Goal: Information Seeking & Learning: Learn about a topic

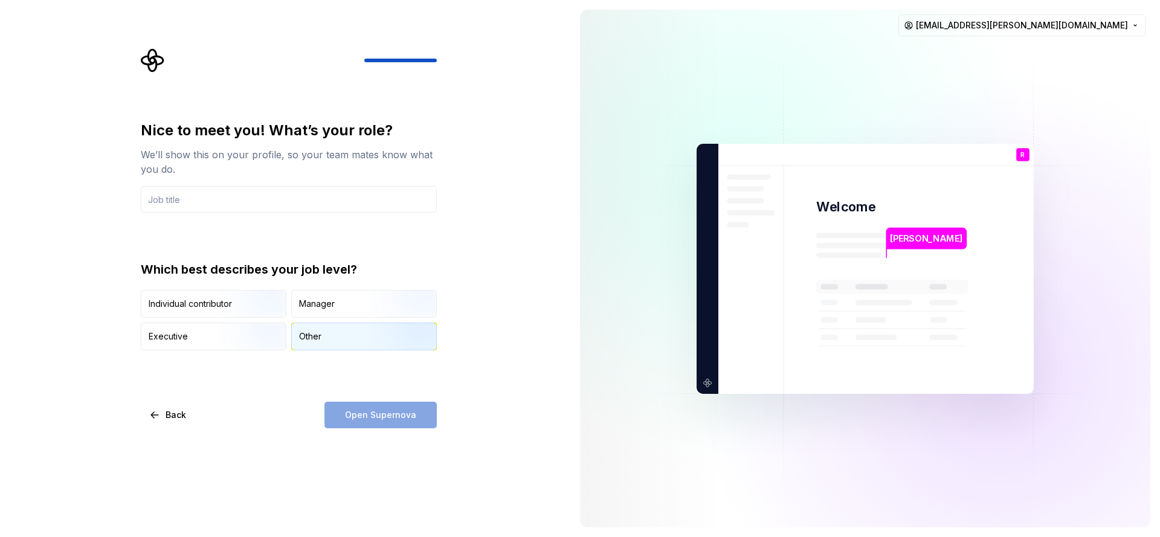
click at [363, 347] on div "Other" at bounding box center [364, 336] width 144 height 27
click at [413, 420] on div "Open Supernova" at bounding box center [380, 415] width 112 height 27
click at [386, 417] on div "Open Supernova" at bounding box center [380, 415] width 112 height 27
click at [248, 198] on input "text" at bounding box center [289, 199] width 296 height 27
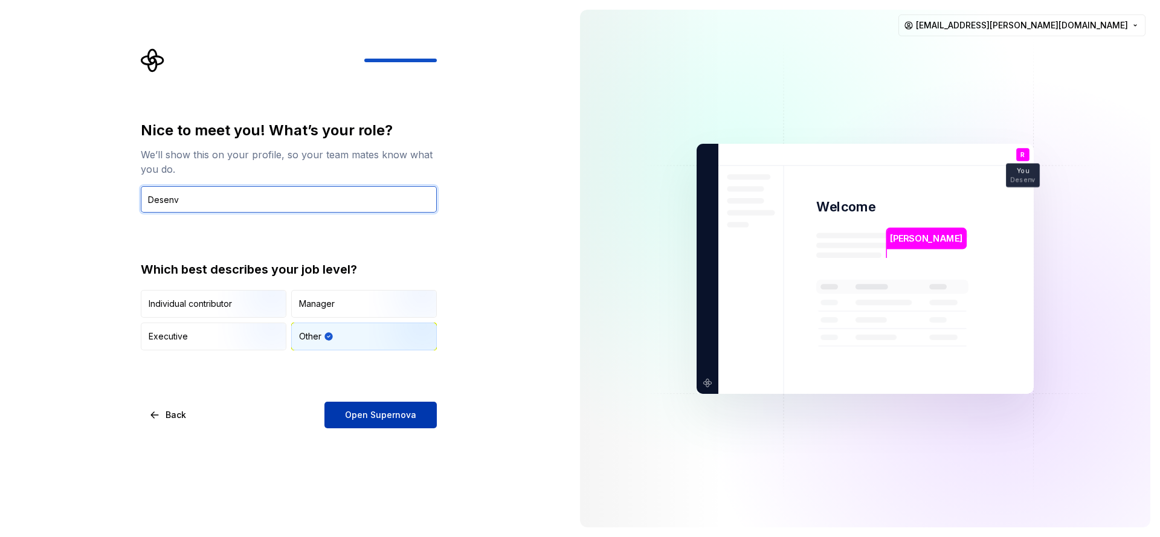
type input "Desenv"
click at [392, 414] on span "Open Supernova" at bounding box center [380, 415] width 71 height 12
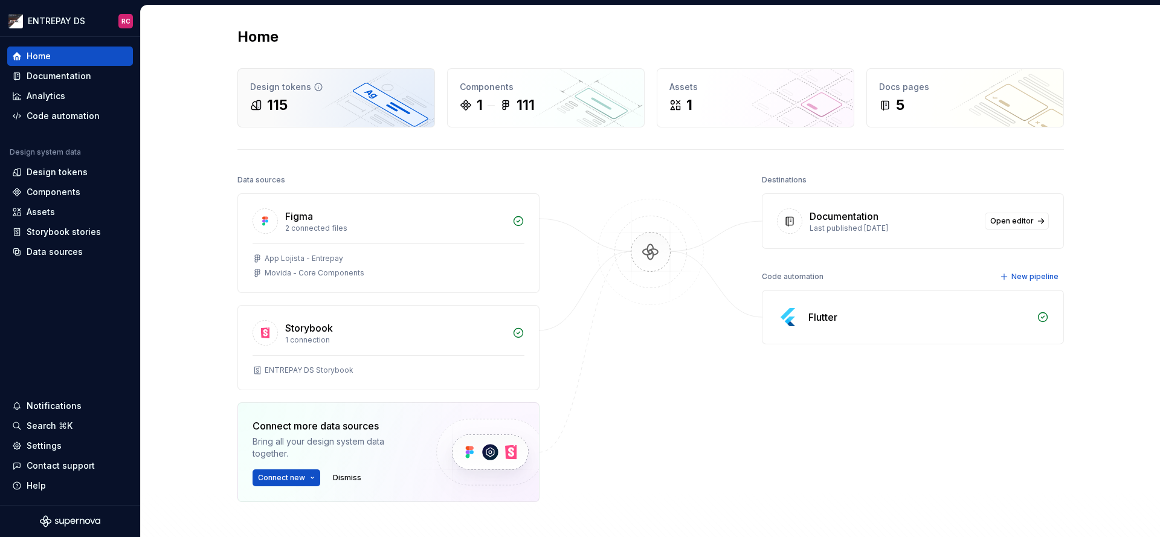
click at [306, 114] on div "115" at bounding box center [336, 104] width 172 height 19
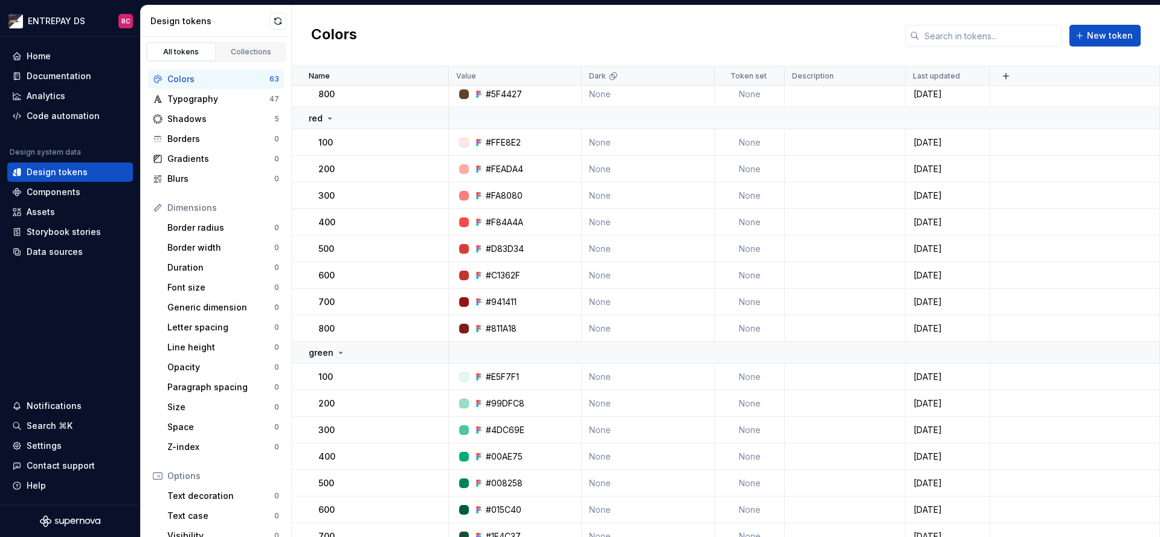
scroll to position [1441, 0]
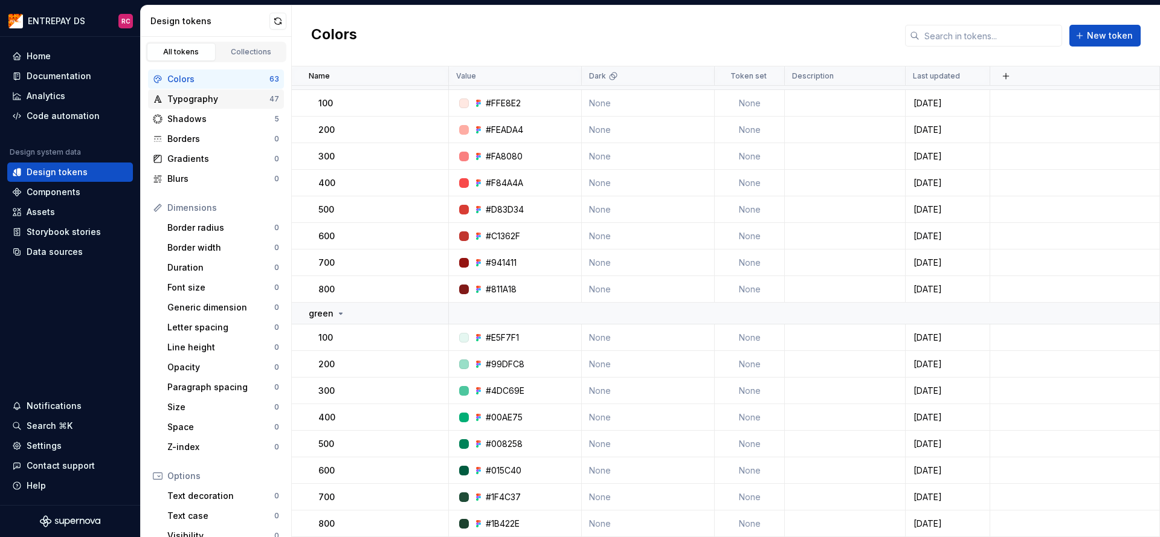
click at [222, 99] on div "Typography" at bounding box center [218, 99] width 102 height 12
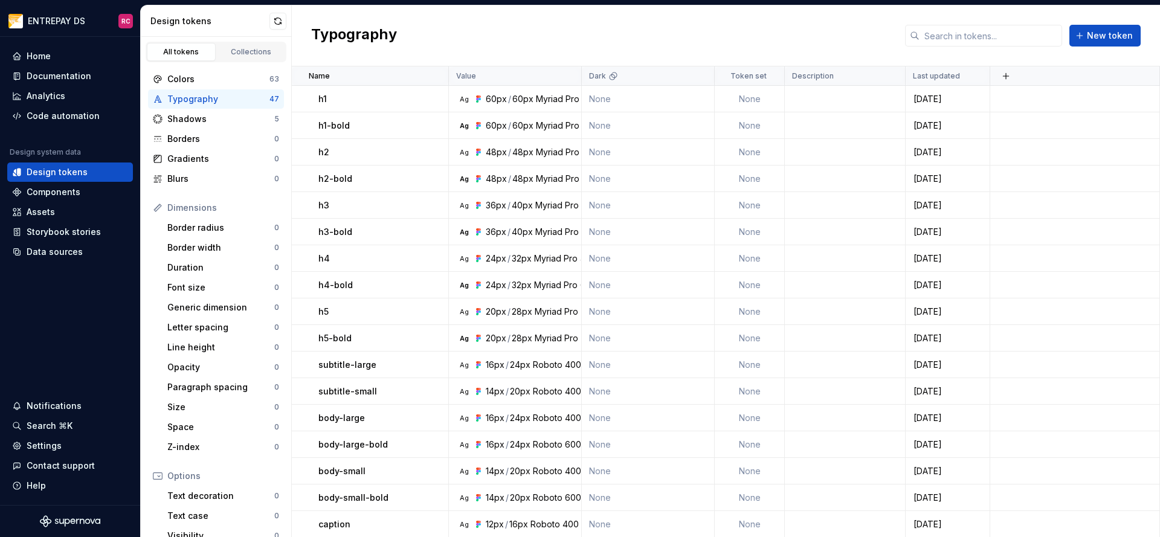
scroll to position [885, 0]
click at [213, 112] on div "Shadows 5" at bounding box center [216, 118] width 136 height 19
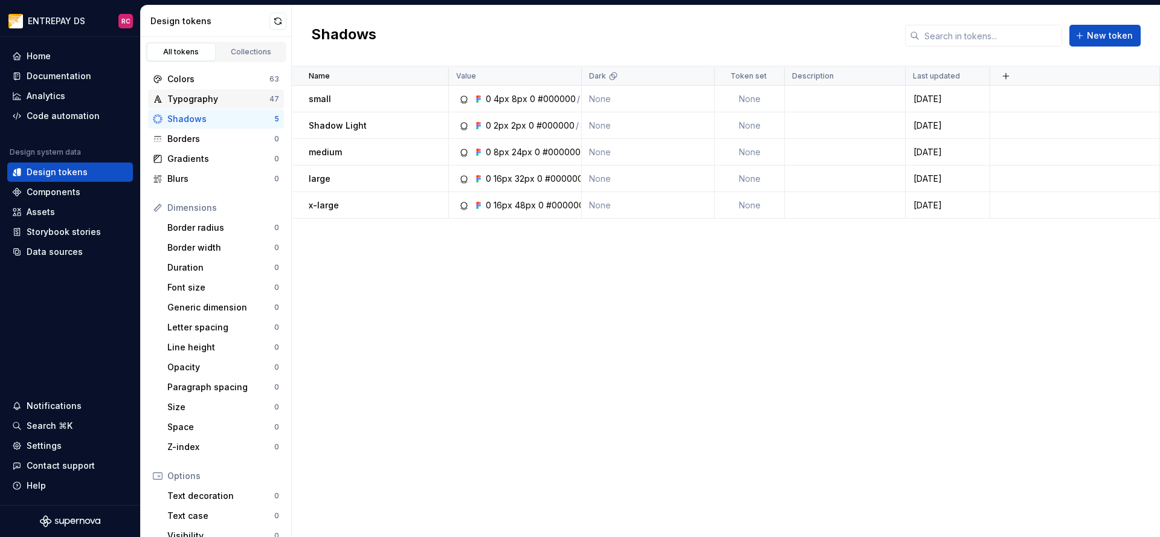
scroll to position [124, 0]
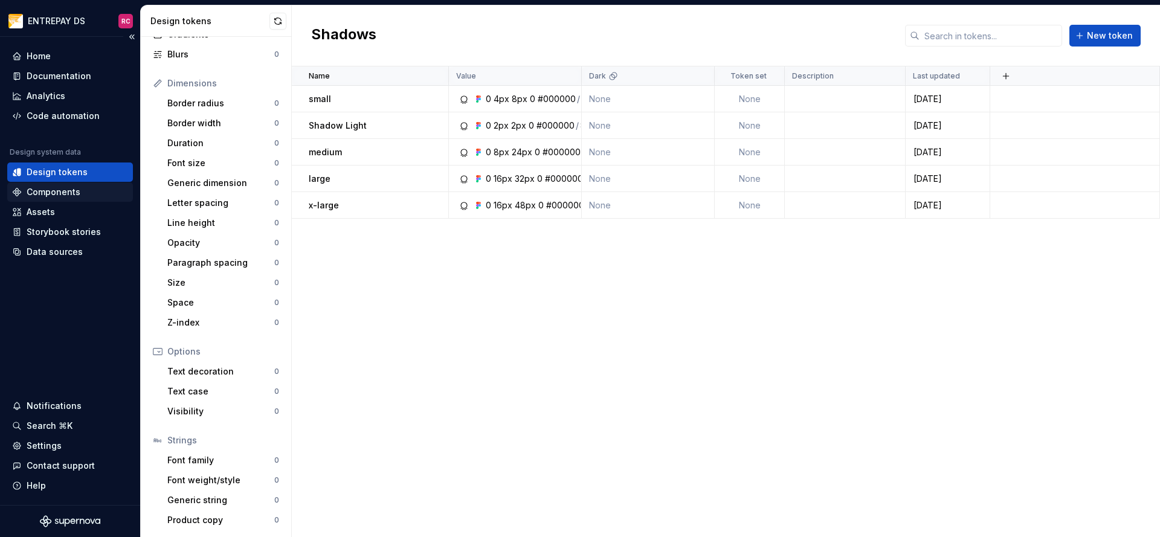
click at [64, 191] on div "Components" at bounding box center [54, 192] width 54 height 12
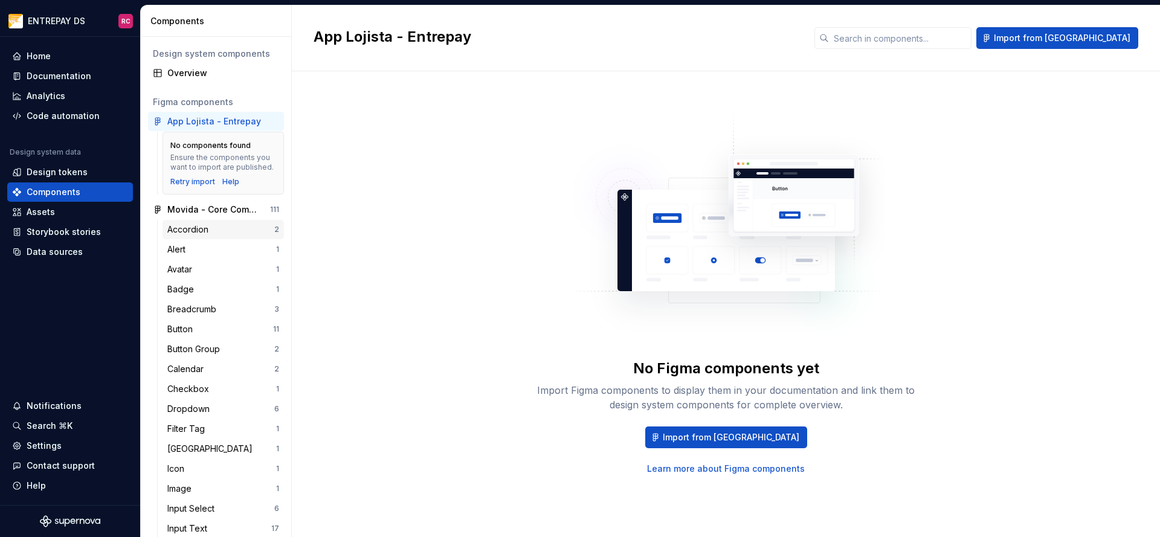
click at [193, 236] on div "Accordion" at bounding box center [190, 230] width 46 height 12
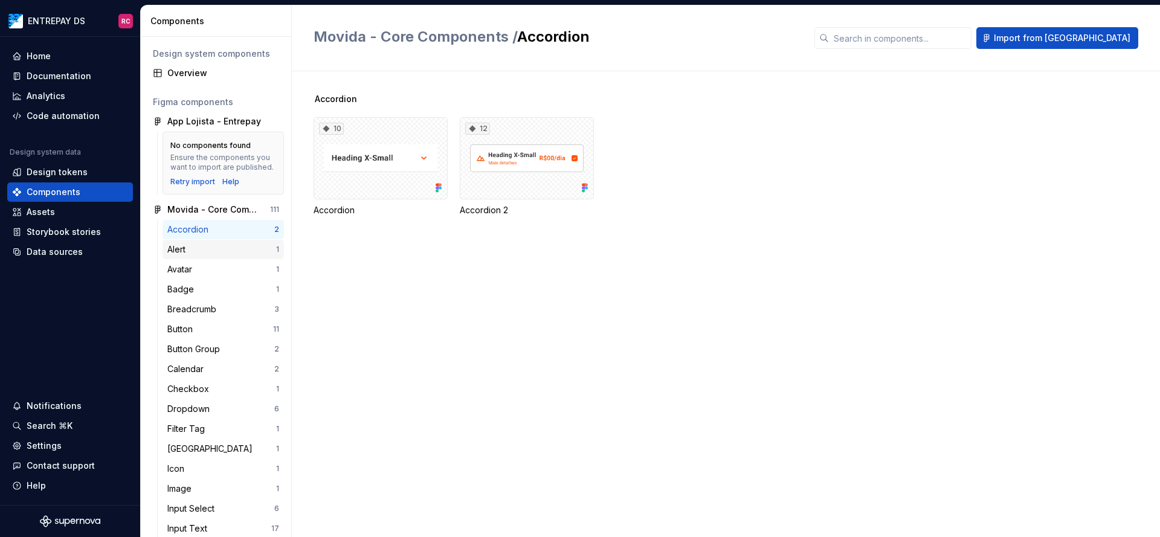
click at [195, 256] on div "Alert" at bounding box center [221, 249] width 109 height 12
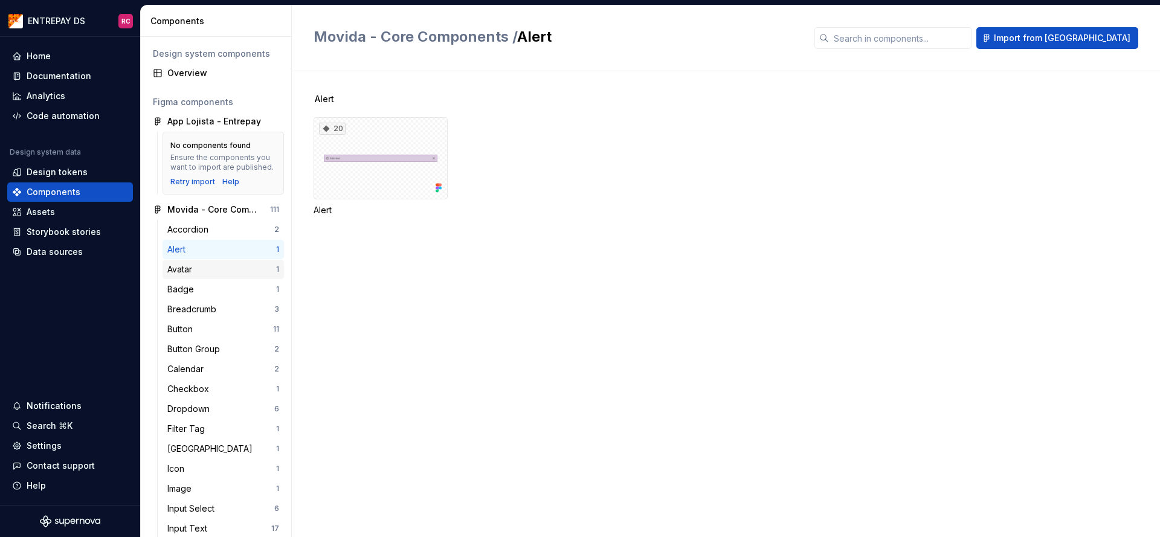
click at [197, 274] on div "Avatar" at bounding box center [182, 269] width 30 height 12
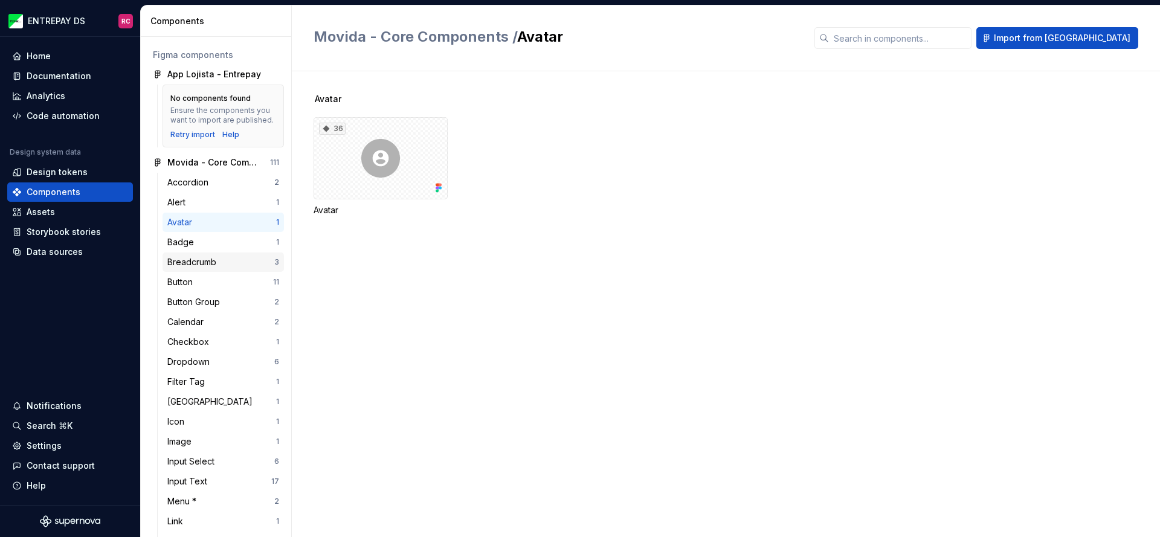
scroll to position [45, 0]
click at [216, 289] on div "Button" at bounding box center [220, 284] width 106 height 12
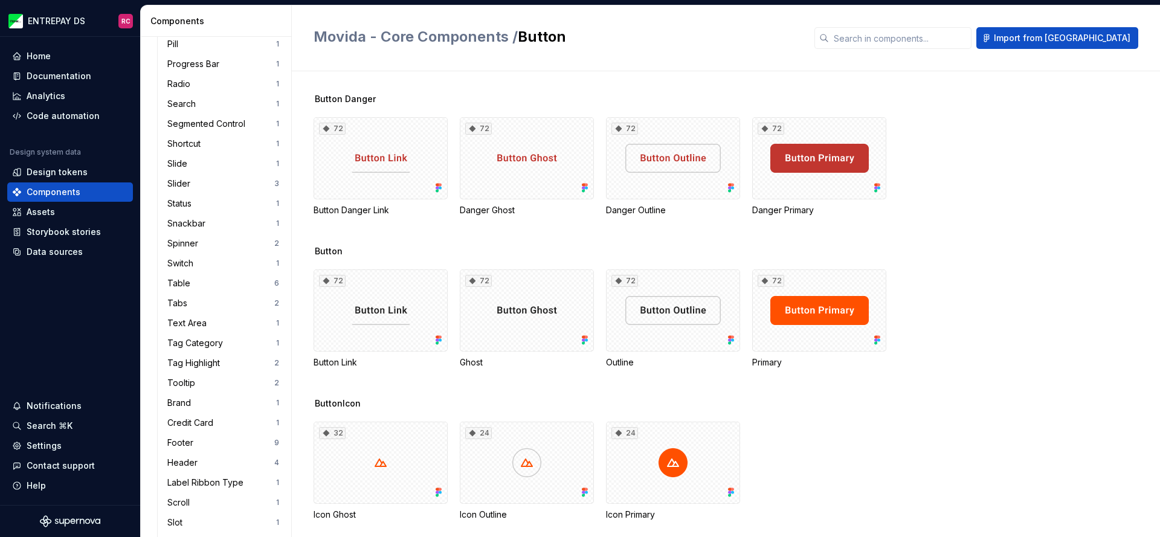
scroll to position [601, 0]
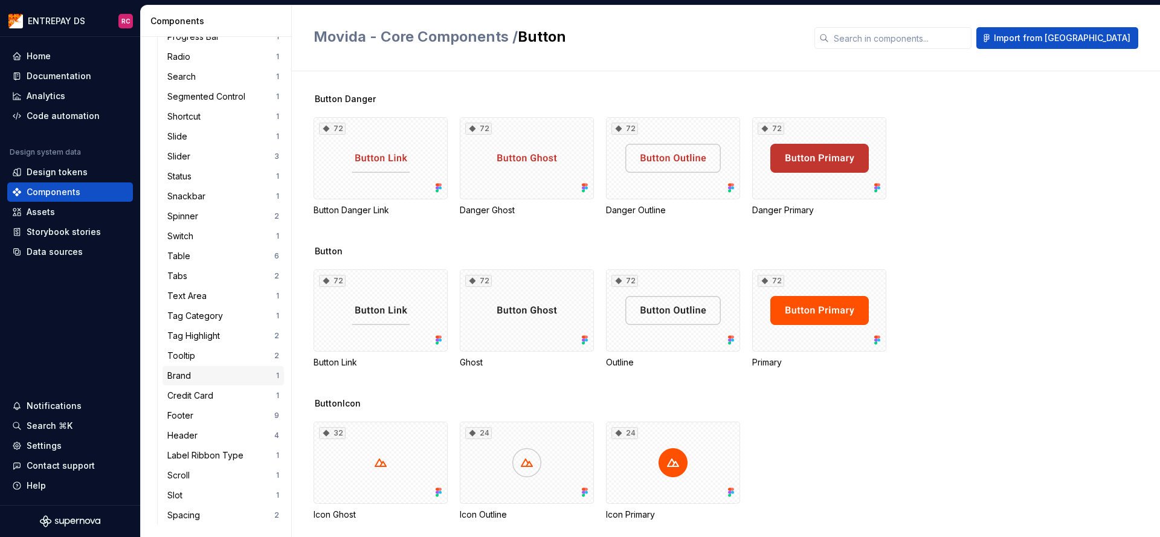
click at [220, 382] on div "Brand 1" at bounding box center [223, 375] width 121 height 19
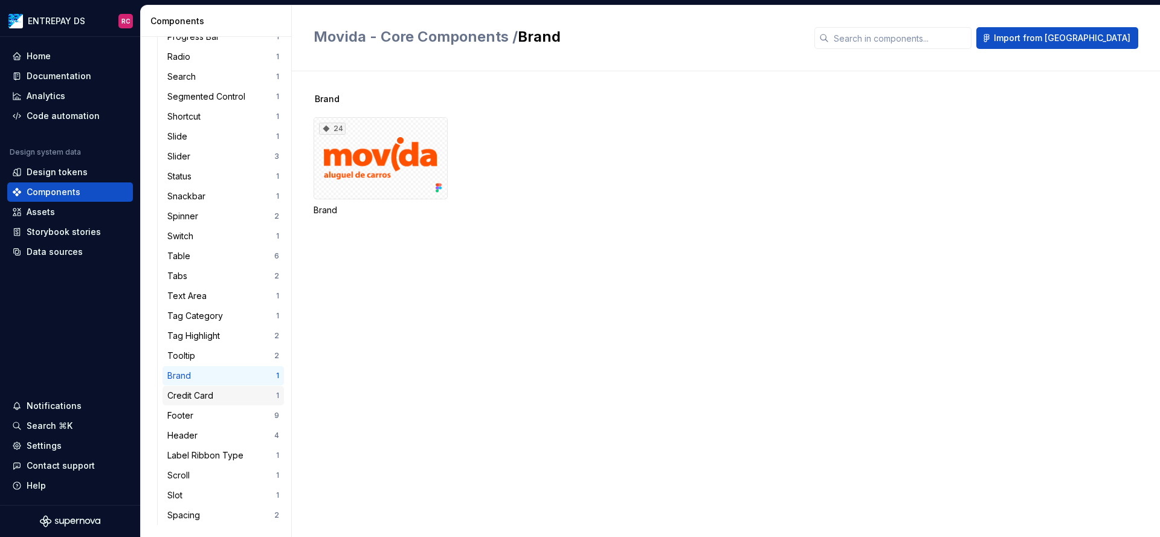
click at [221, 391] on div "Credit Card" at bounding box center [221, 396] width 109 height 12
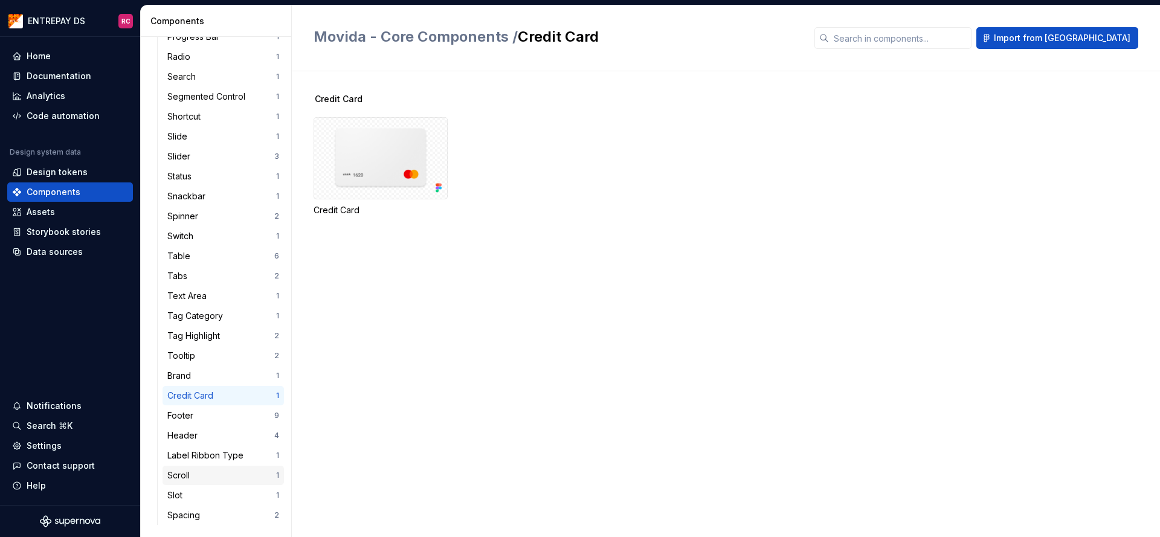
click at [222, 477] on div "Scroll" at bounding box center [221, 475] width 109 height 12
click at [224, 497] on div "Slot" at bounding box center [221, 495] width 109 height 12
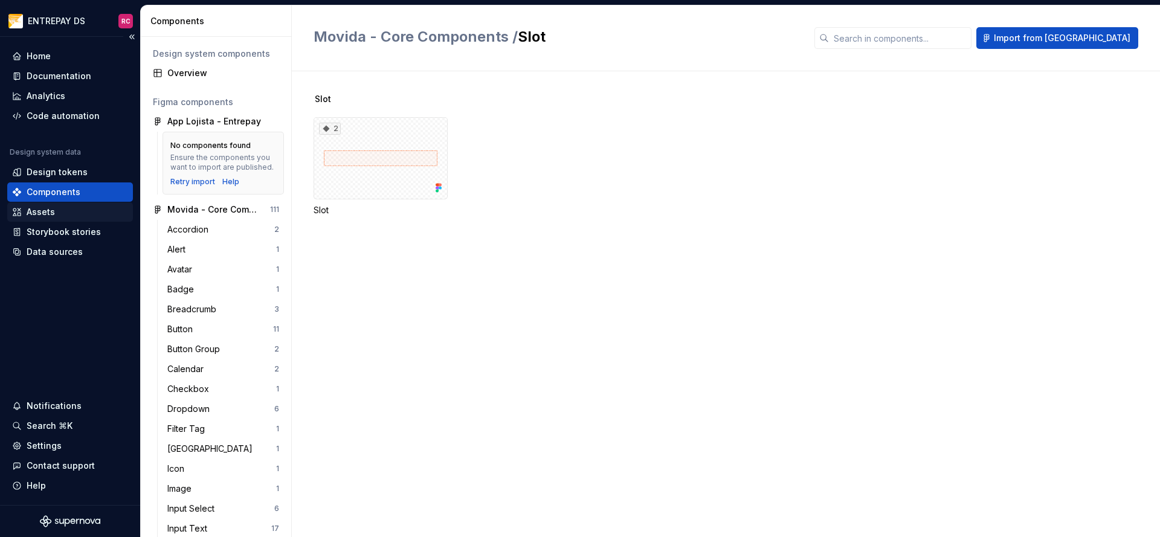
click at [72, 211] on div "Assets" at bounding box center [70, 212] width 116 height 12
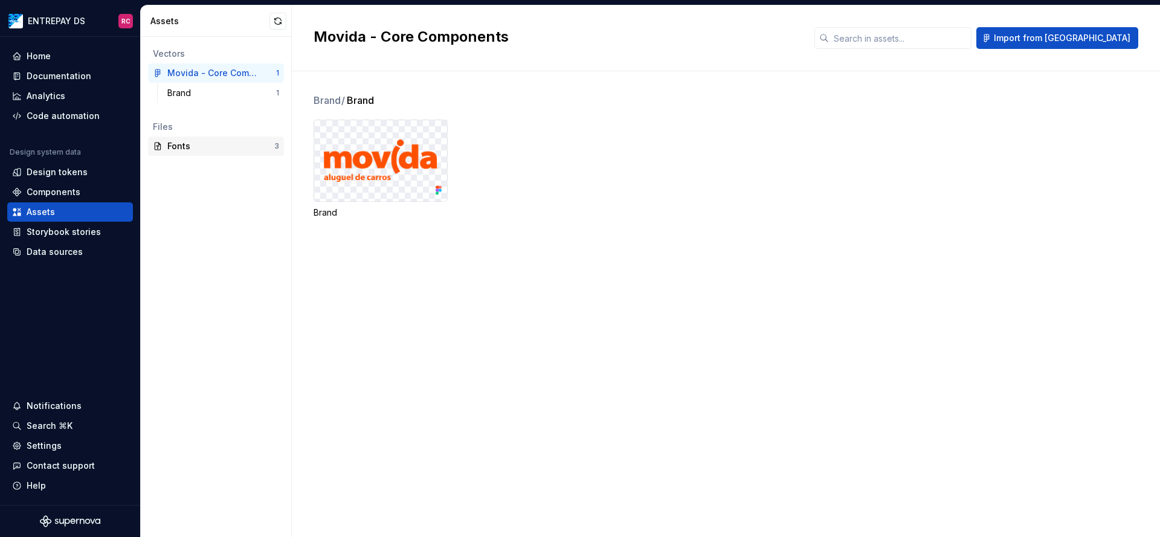
click at [199, 147] on div "Fonts" at bounding box center [220, 146] width 107 height 12
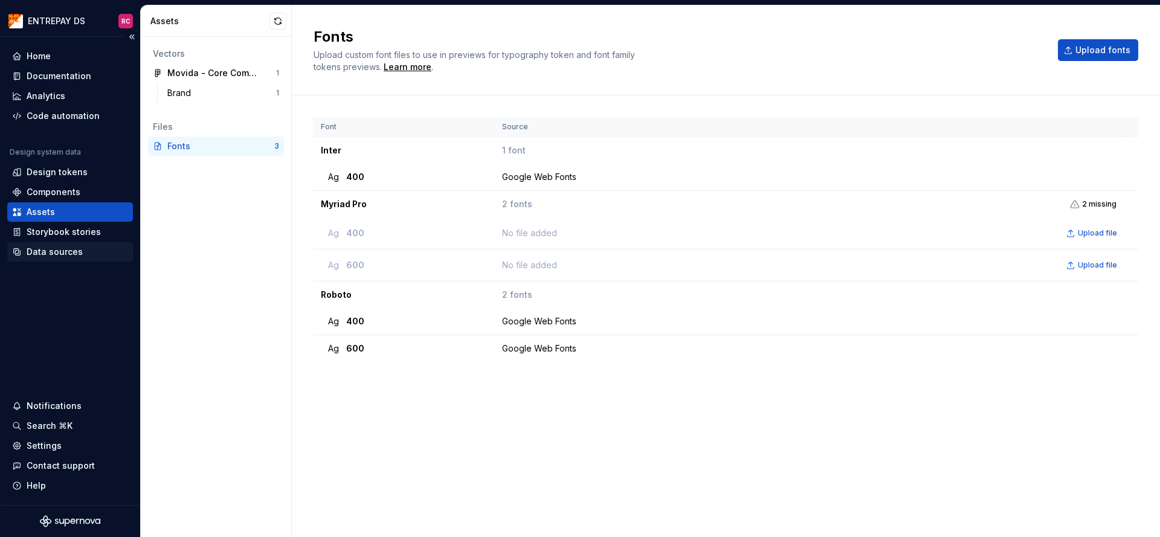
click at [65, 254] on div "Data sources" at bounding box center [55, 252] width 56 height 12
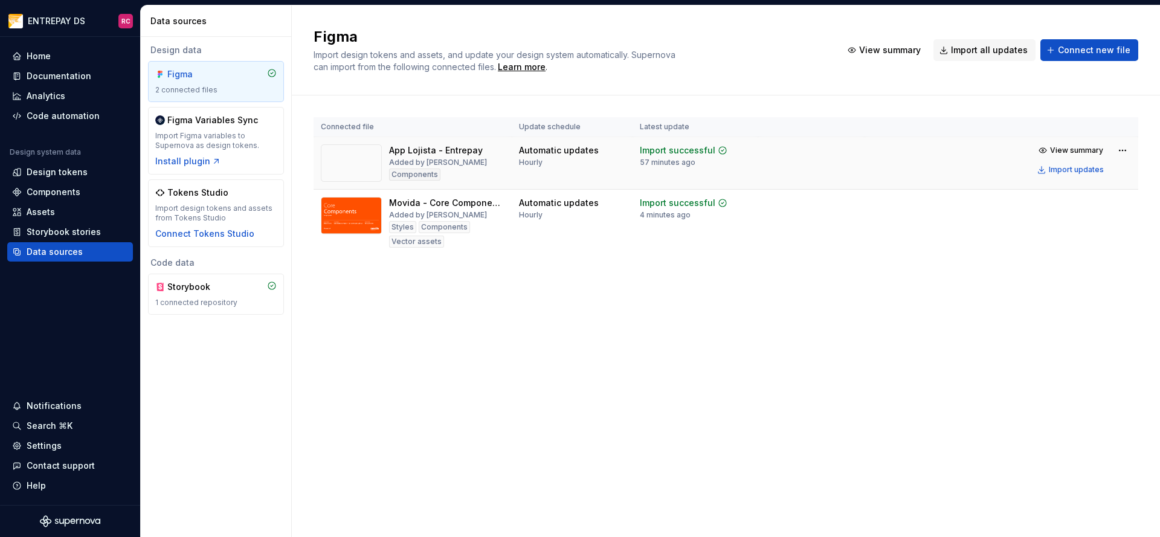
click at [355, 160] on img at bounding box center [351, 162] width 61 height 37
click at [429, 176] on div "Components" at bounding box center [414, 175] width 51 height 12
click at [1055, 149] on span "View summary" at bounding box center [1076, 151] width 53 height 10
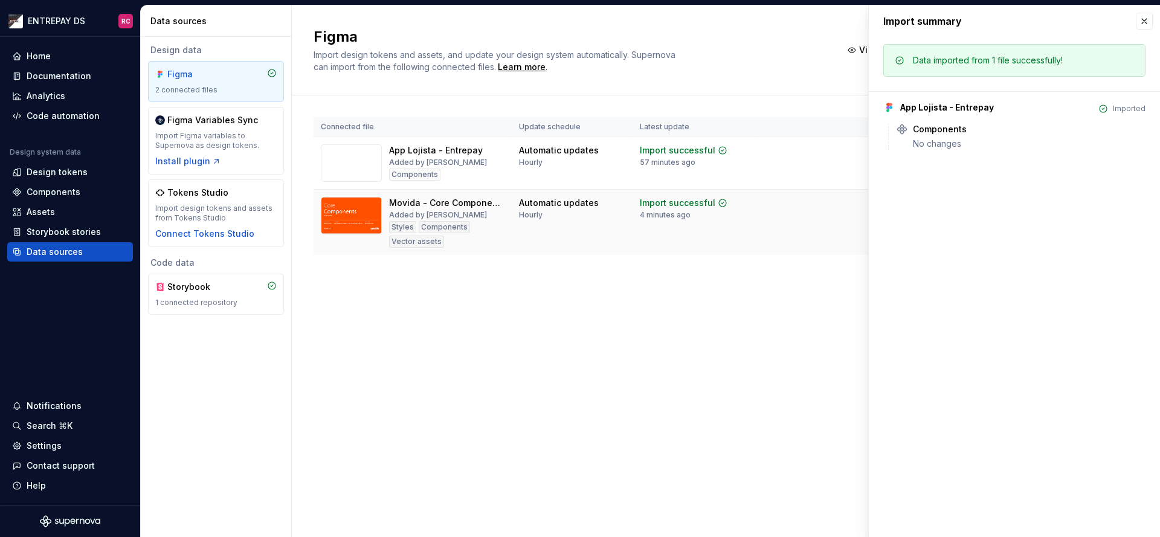
click at [346, 224] on img at bounding box center [351, 215] width 61 height 37
click at [690, 209] on div "Import successful 4 minutes ago" at bounding box center [684, 208] width 88 height 23
click at [1141, 27] on button "button" at bounding box center [1144, 21] width 17 height 17
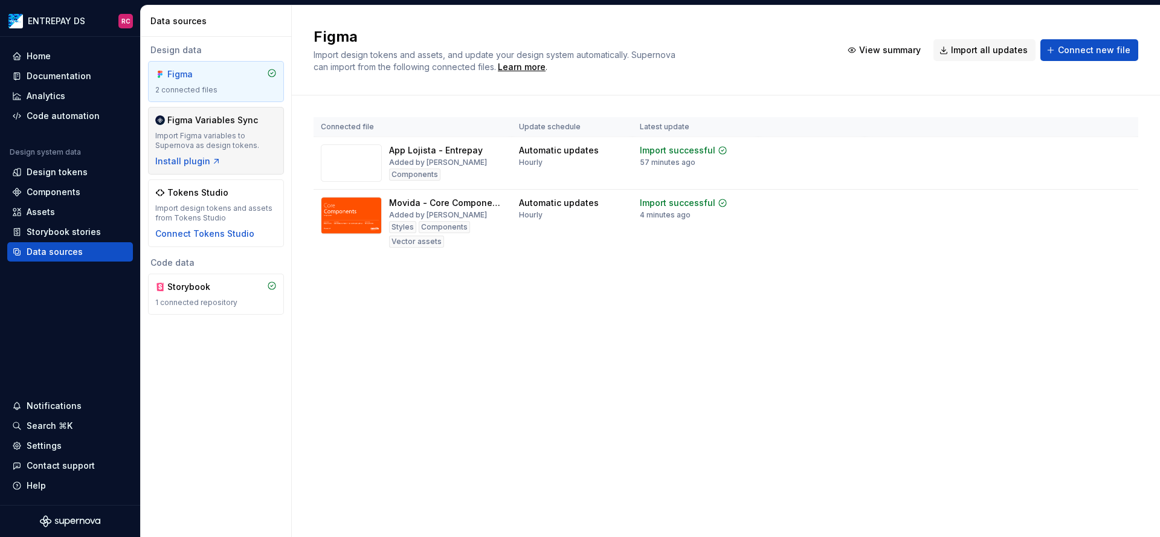
click at [233, 151] on div "Figma Variables Sync Import Figma variables to Supernova as design tokens. Inst…" at bounding box center [215, 140] width 121 height 53
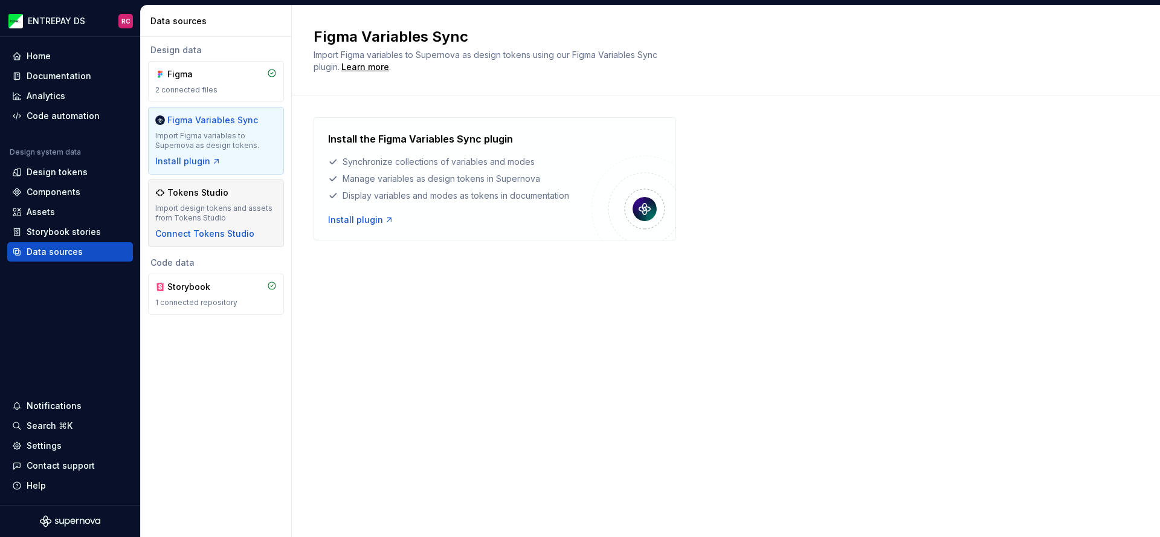
click at [236, 195] on div "Tokens Studio" at bounding box center [215, 193] width 121 height 12
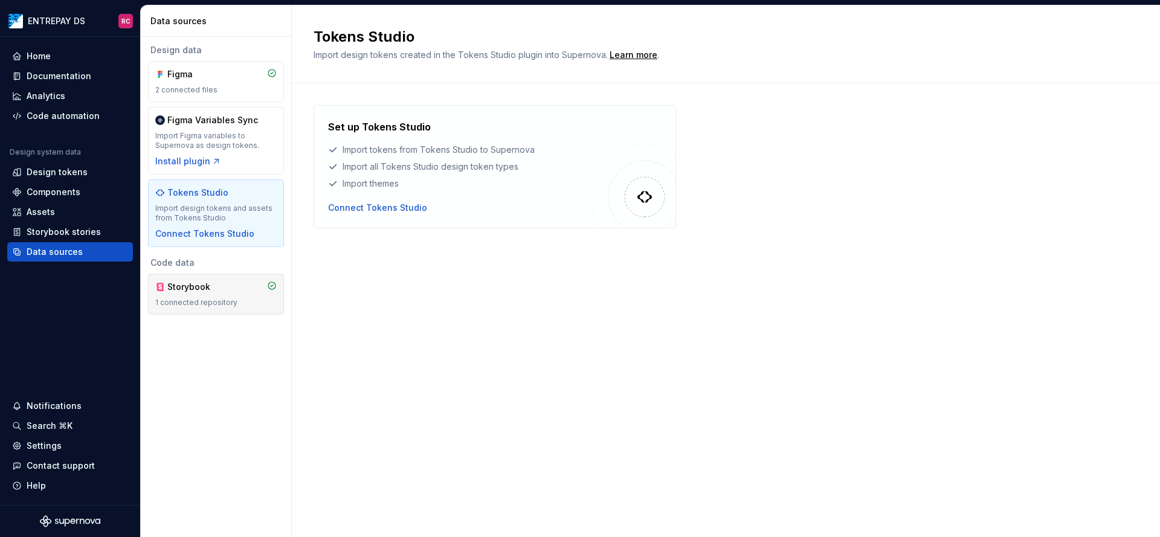
click at [230, 289] on div "Storybook" at bounding box center [215, 287] width 121 height 12
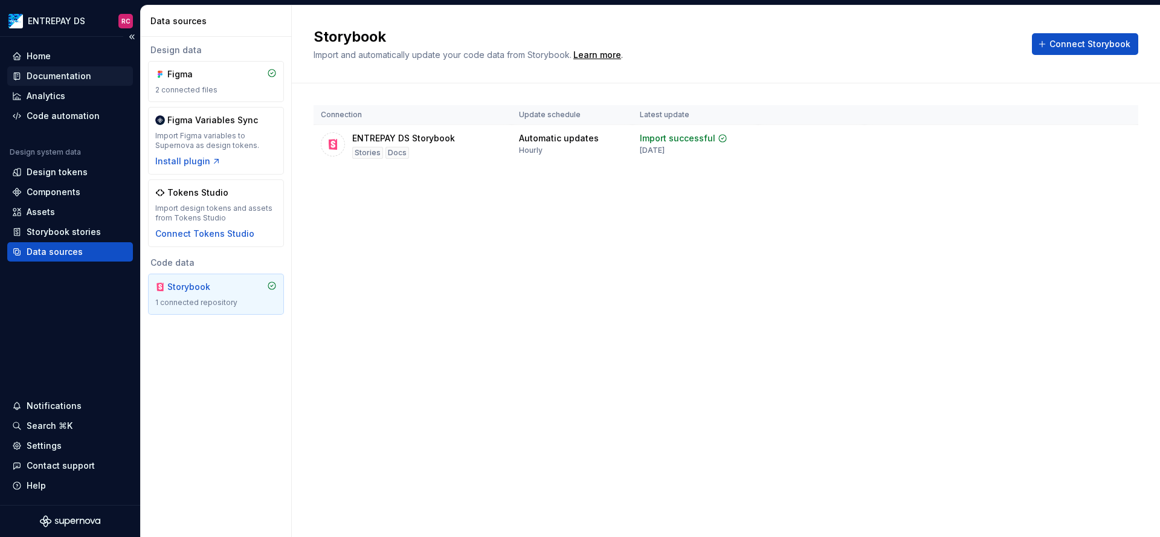
click at [48, 79] on div "Documentation" at bounding box center [59, 76] width 65 height 12
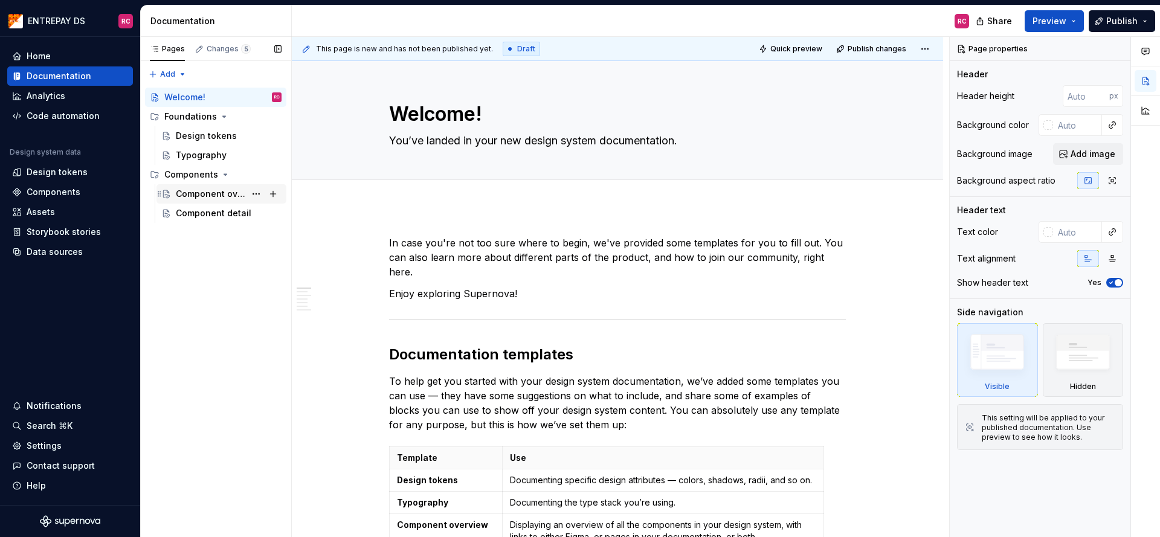
click at [213, 195] on div "Component overview" at bounding box center [210, 194] width 69 height 12
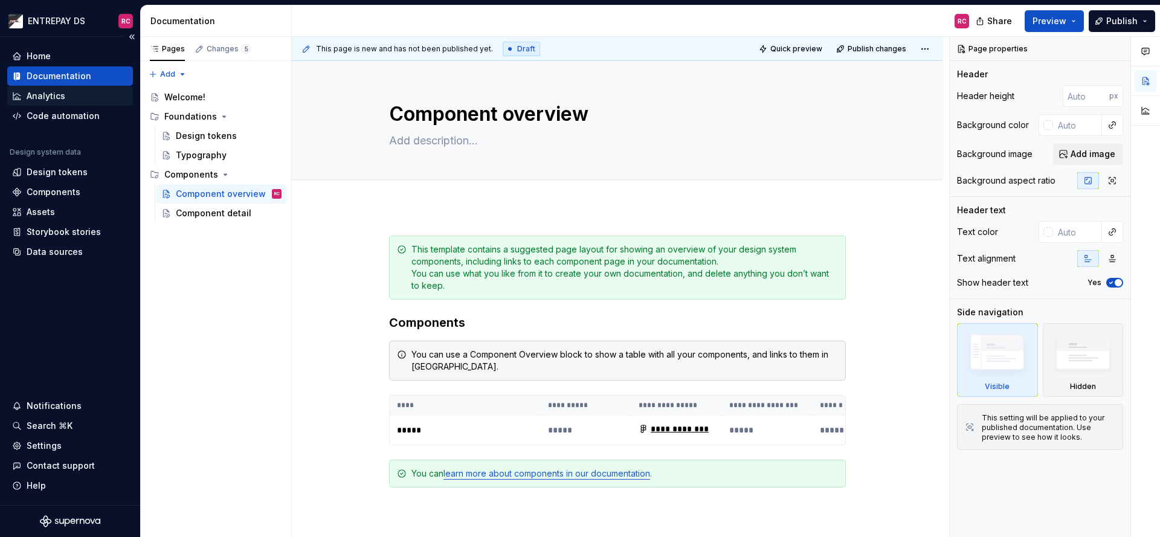
type textarea "*"
click at [74, 101] on div "Analytics" at bounding box center [70, 96] width 116 height 12
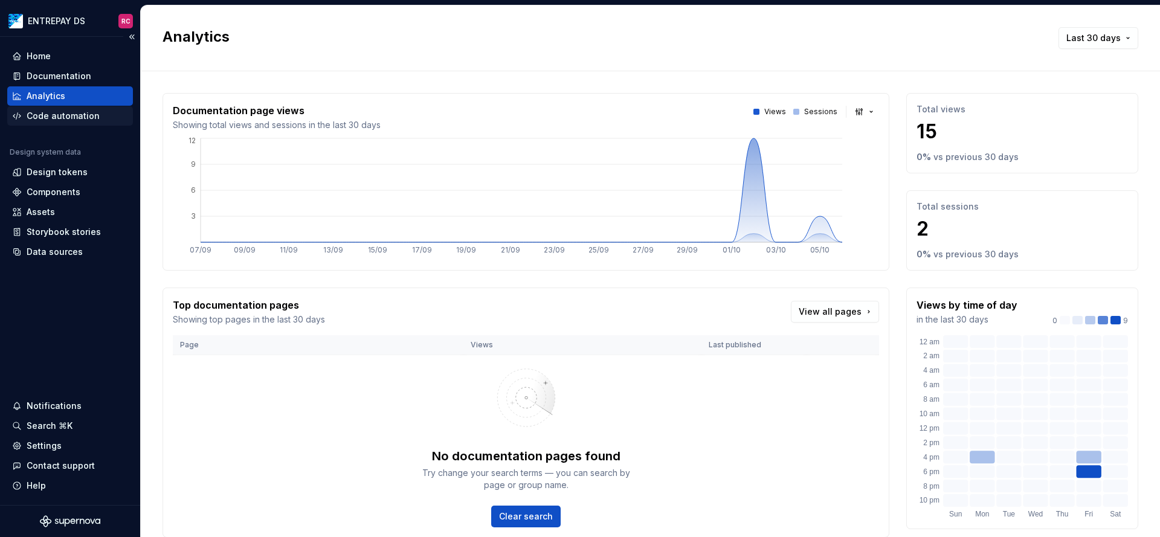
click at [73, 115] on div "Code automation" at bounding box center [63, 116] width 73 height 12
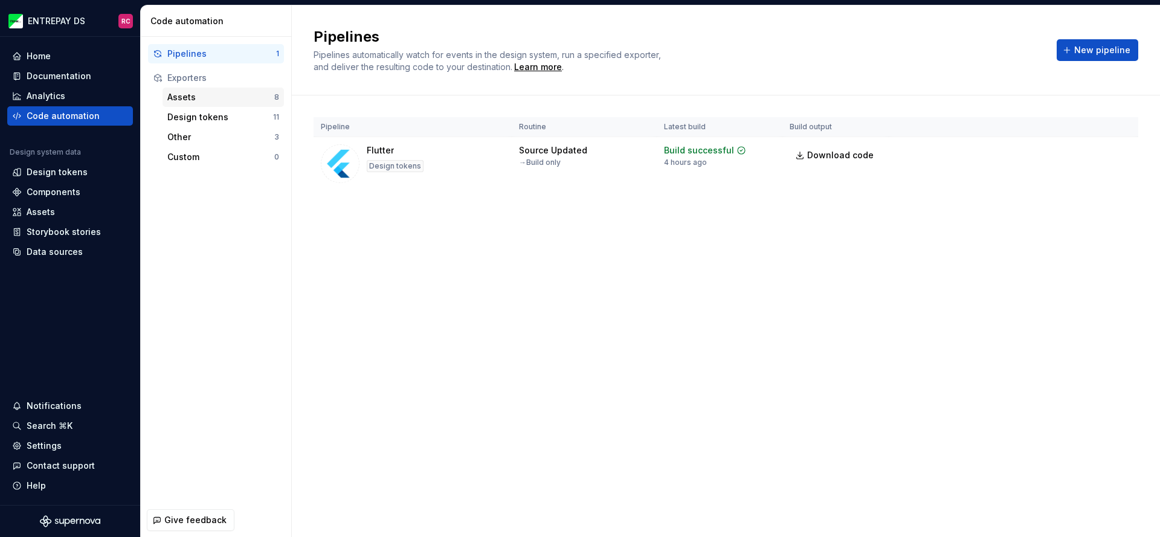
click at [187, 103] on div "Assets" at bounding box center [220, 97] width 107 height 12
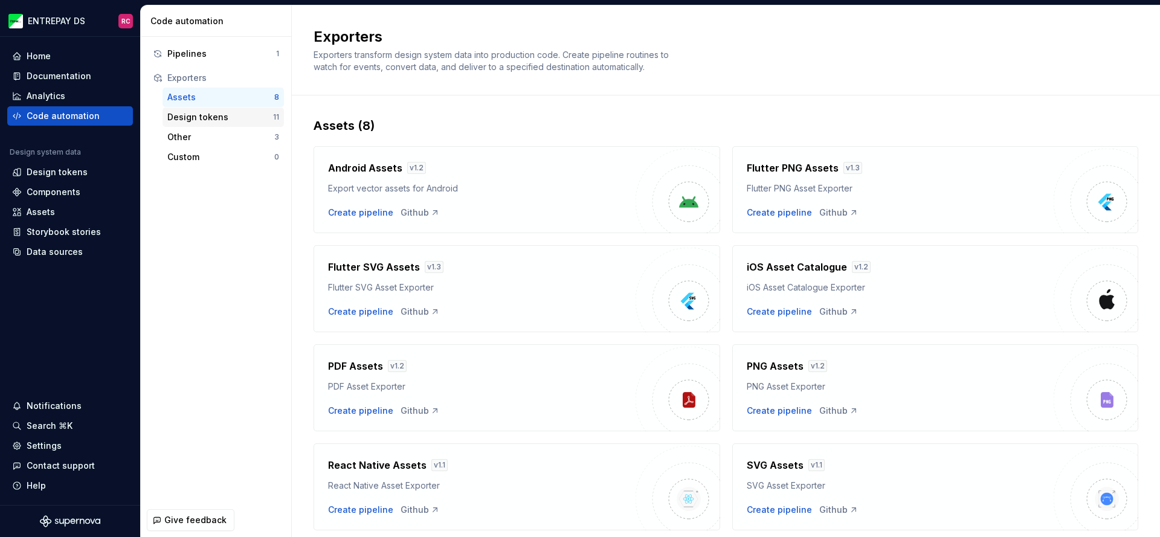
click at [214, 120] on div "Design tokens" at bounding box center [220, 117] width 106 height 12
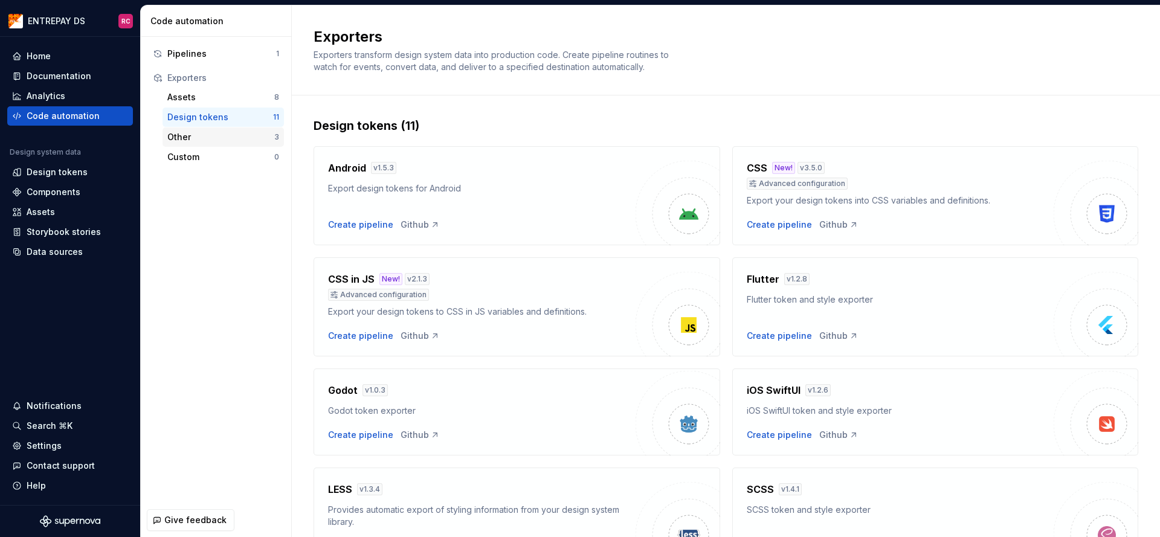
click at [237, 144] on div "Other 3" at bounding box center [223, 136] width 121 height 19
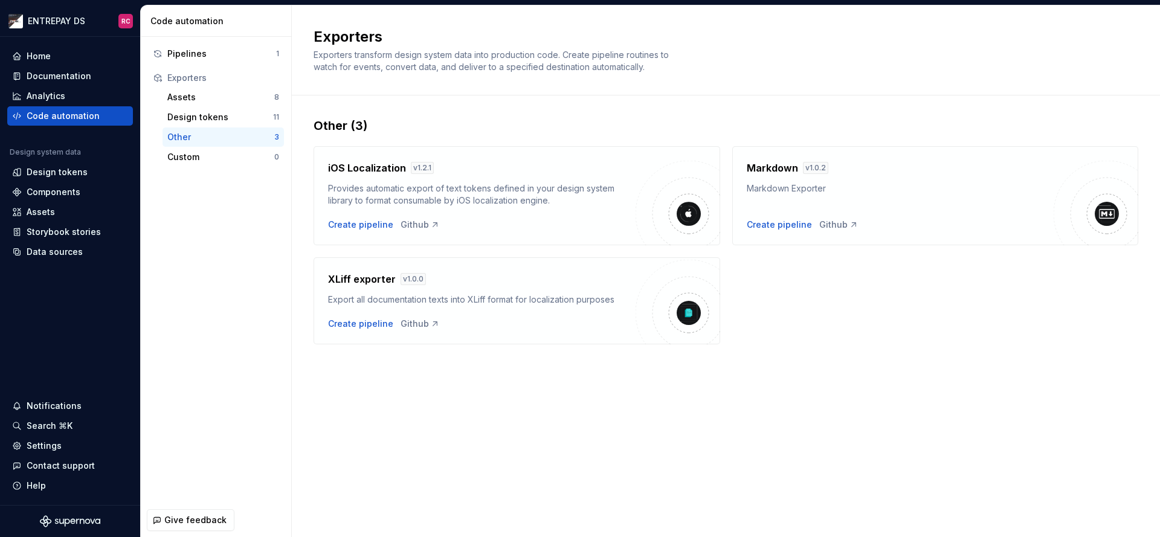
click at [217, 169] on div "Pipelines 1 Exporters Assets 8 Design tokens 11 Other 3 Custom 0" at bounding box center [216, 105] width 150 height 137
click at [207, 158] on div "Custom" at bounding box center [220, 157] width 107 height 12
